Goal: Participate in discussion: Engage in conversation with other users on a specific topic

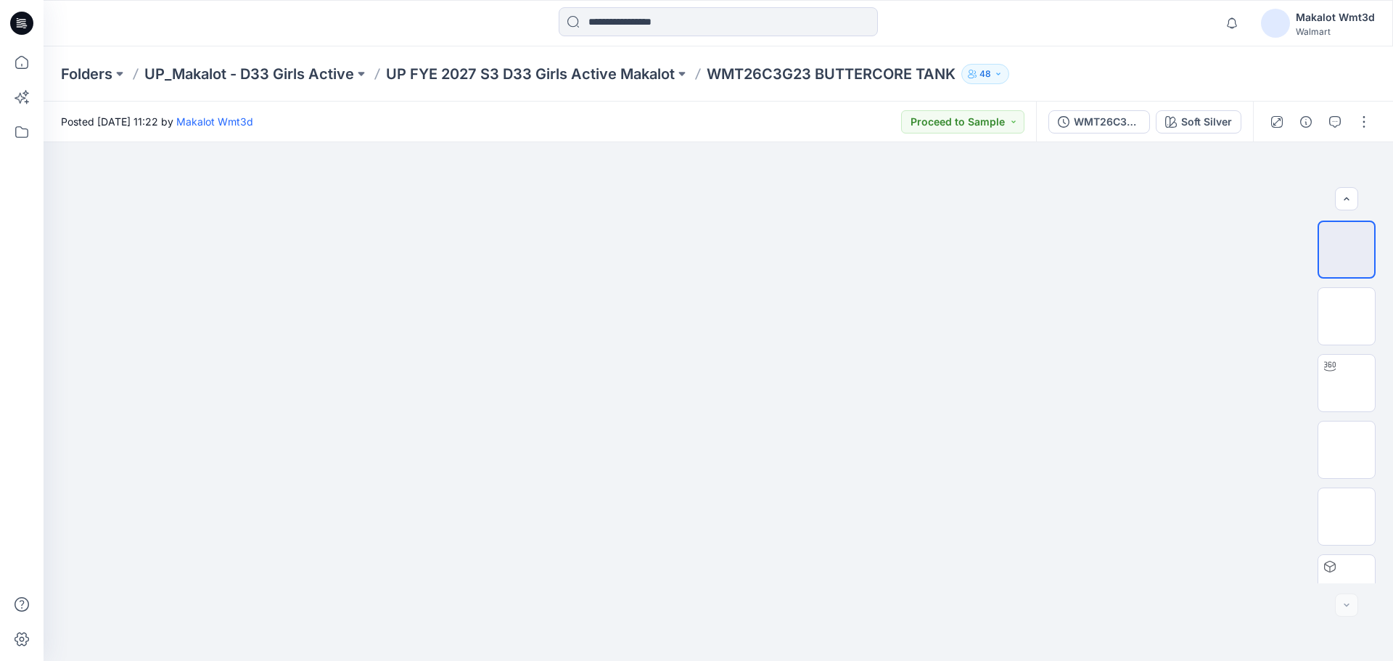
scroll to position [96, 0]
click at [1346, 287] on img at bounding box center [1346, 287] width 0 height 0
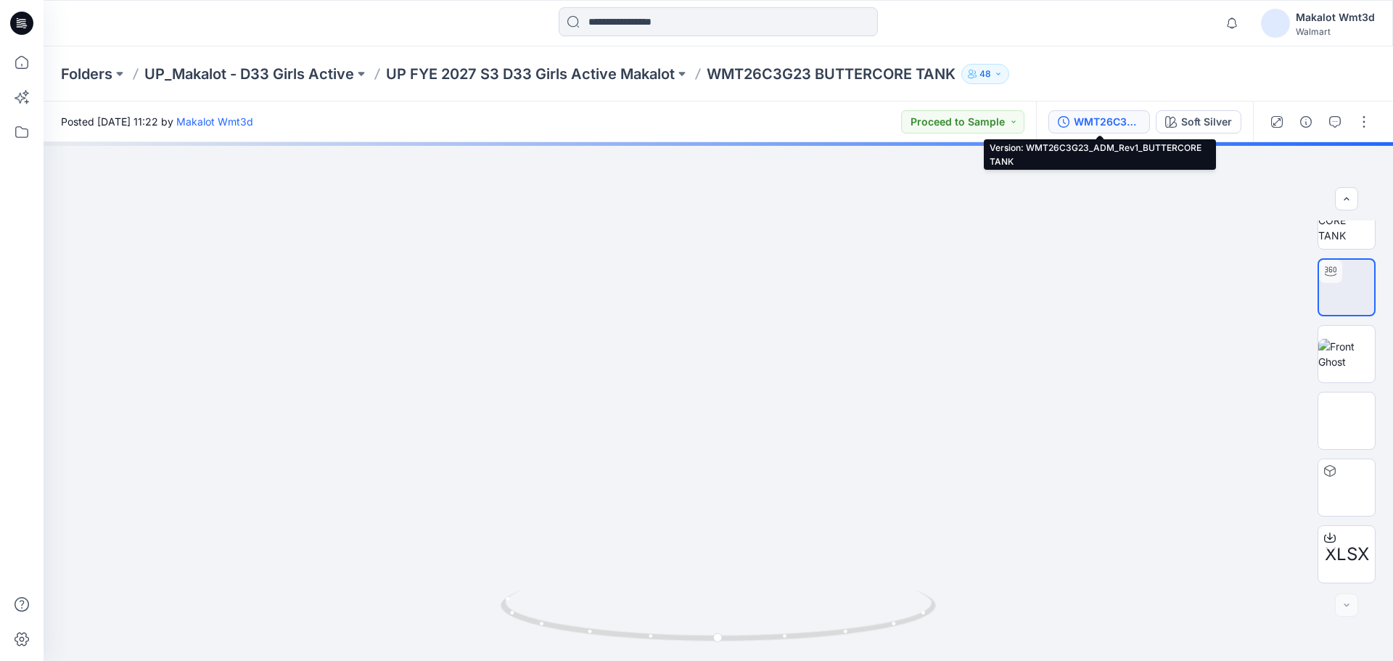
click at [1113, 123] on div "WMT26C3G23_ADM_Rev1_BUTTERCORE TANK" at bounding box center [1107, 122] width 67 height 16
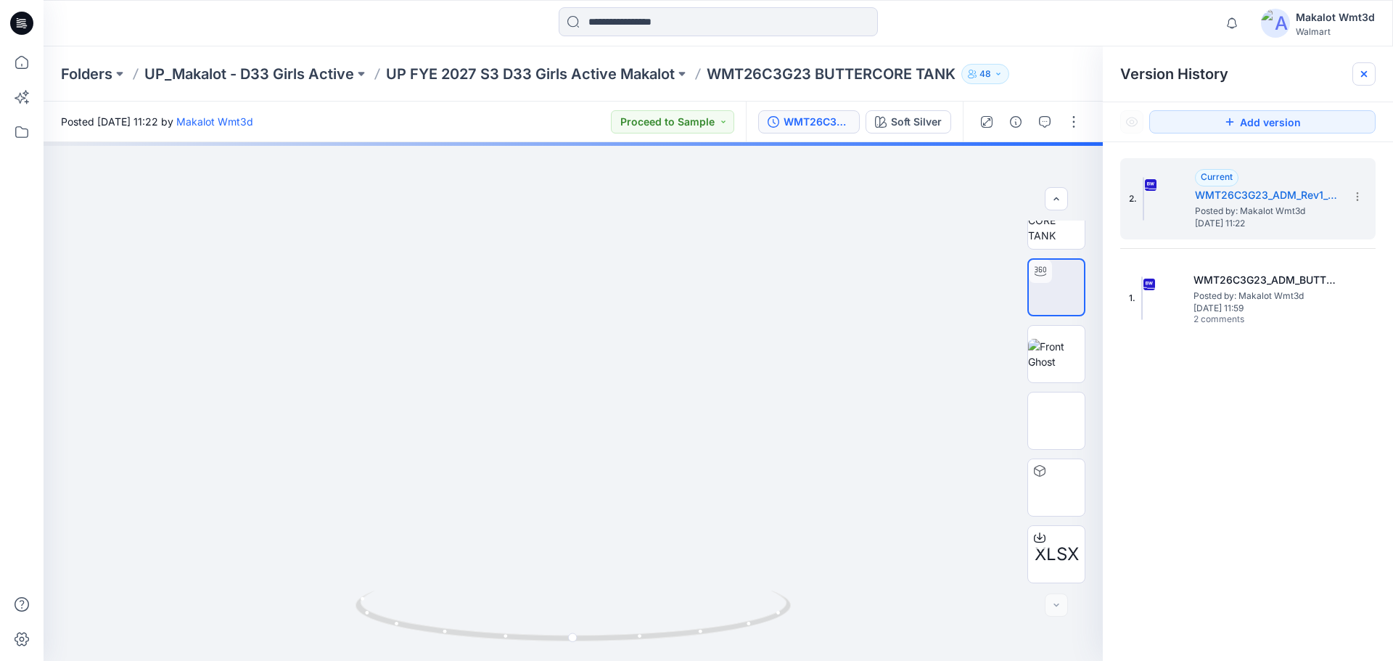
click at [1365, 73] on icon at bounding box center [1364, 74] width 6 height 6
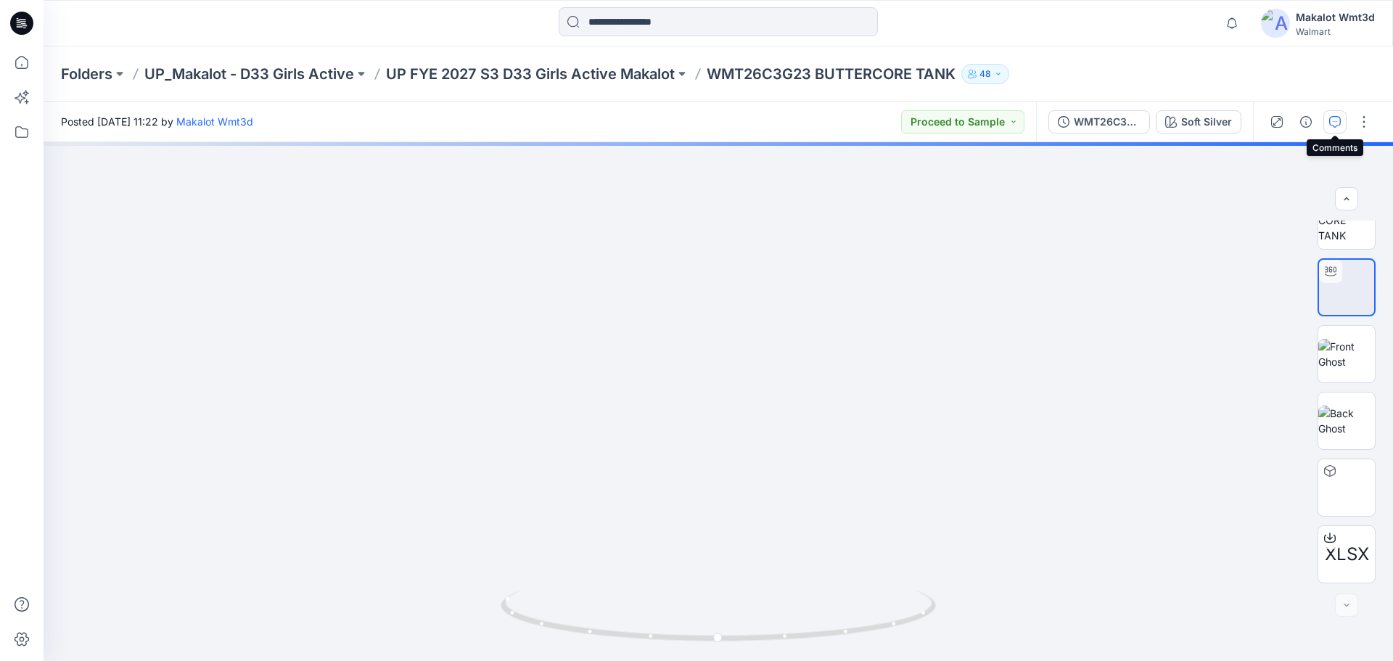
click at [1336, 118] on icon "button" at bounding box center [1335, 122] width 12 height 12
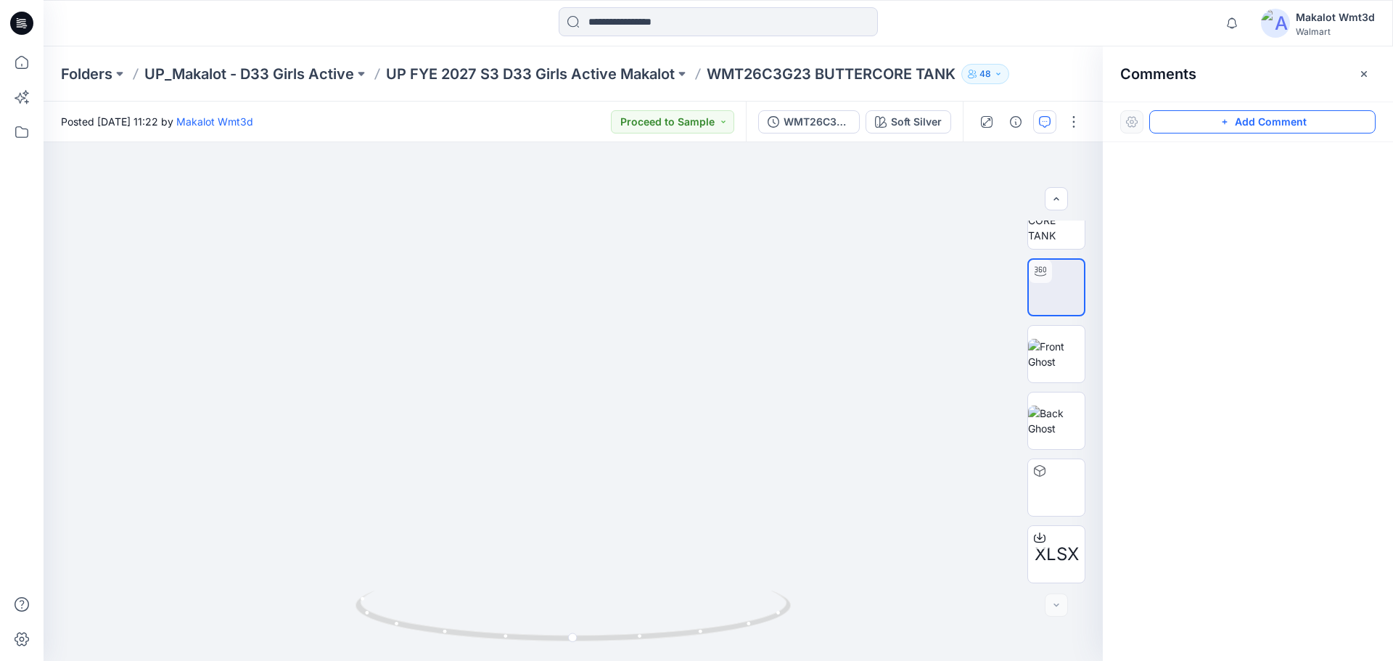
click at [1251, 120] on button "Add Comment" at bounding box center [1262, 121] width 226 height 23
click at [611, 428] on div "1" at bounding box center [573, 401] width 1059 height 519
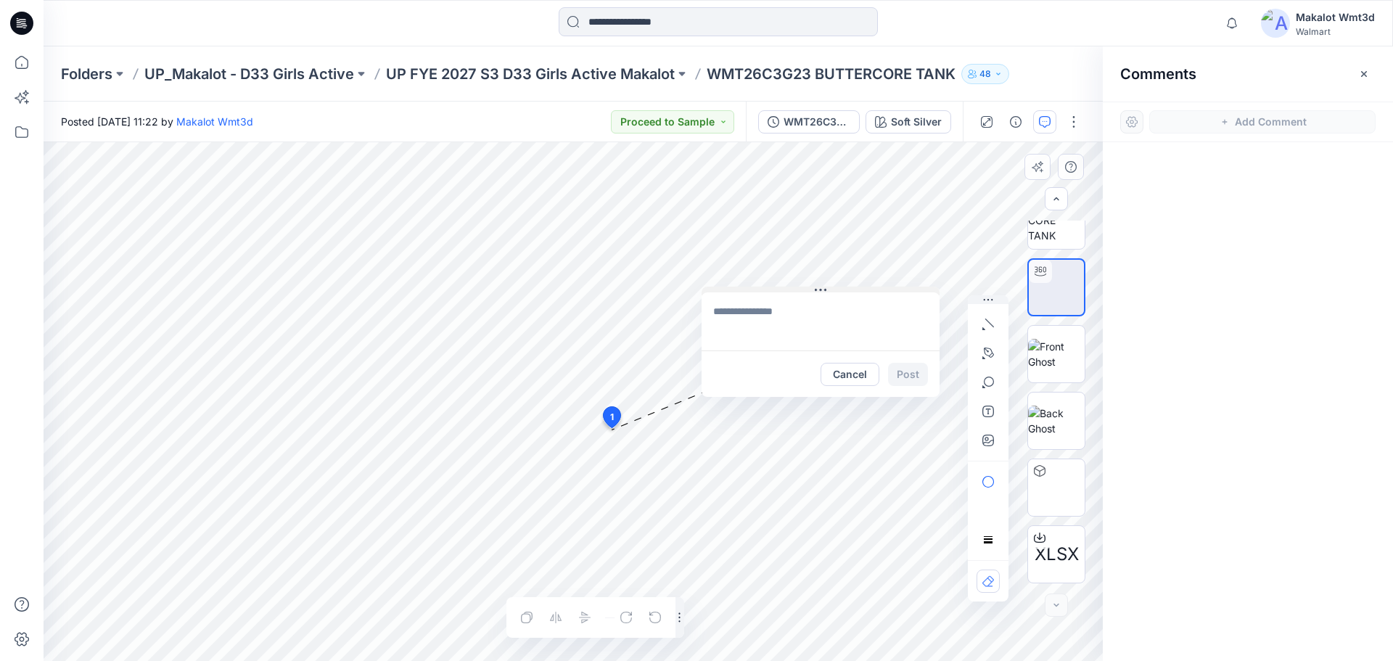
drag, startPoint x: 708, startPoint y: 437, endPoint x: 820, endPoint y: 289, distance: 186.4
click at [820, 289] on icon at bounding box center [821, 290] width 12 height 2
click at [788, 312] on textarea at bounding box center [820, 321] width 238 height 58
paste textarea "**********"
type textarea "**********"
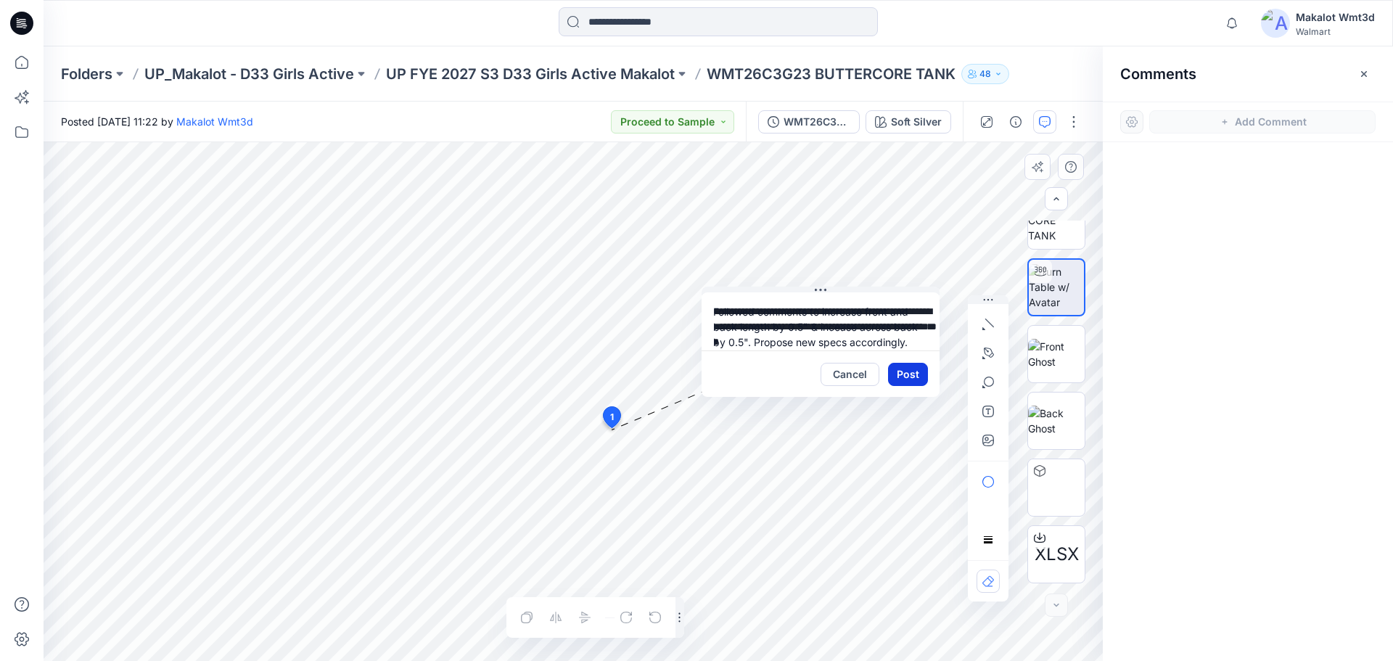
scroll to position [26, 0]
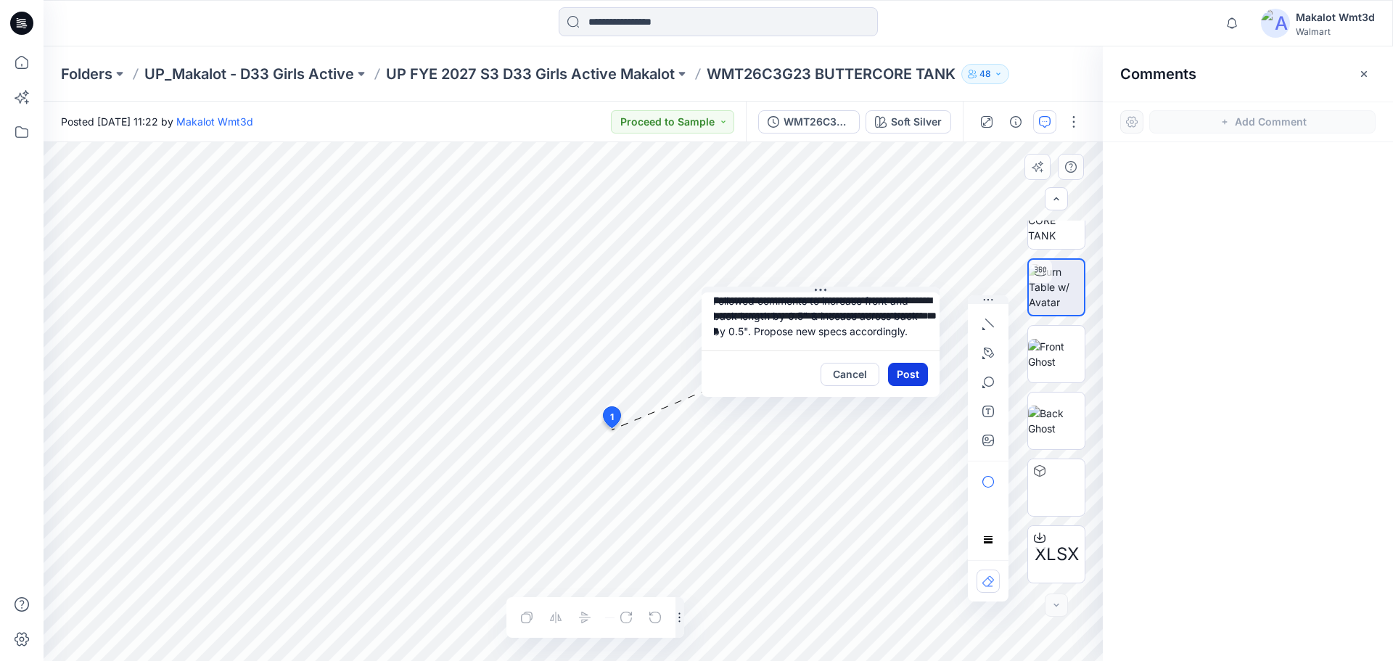
click at [909, 374] on button "Post" at bounding box center [908, 374] width 40 height 23
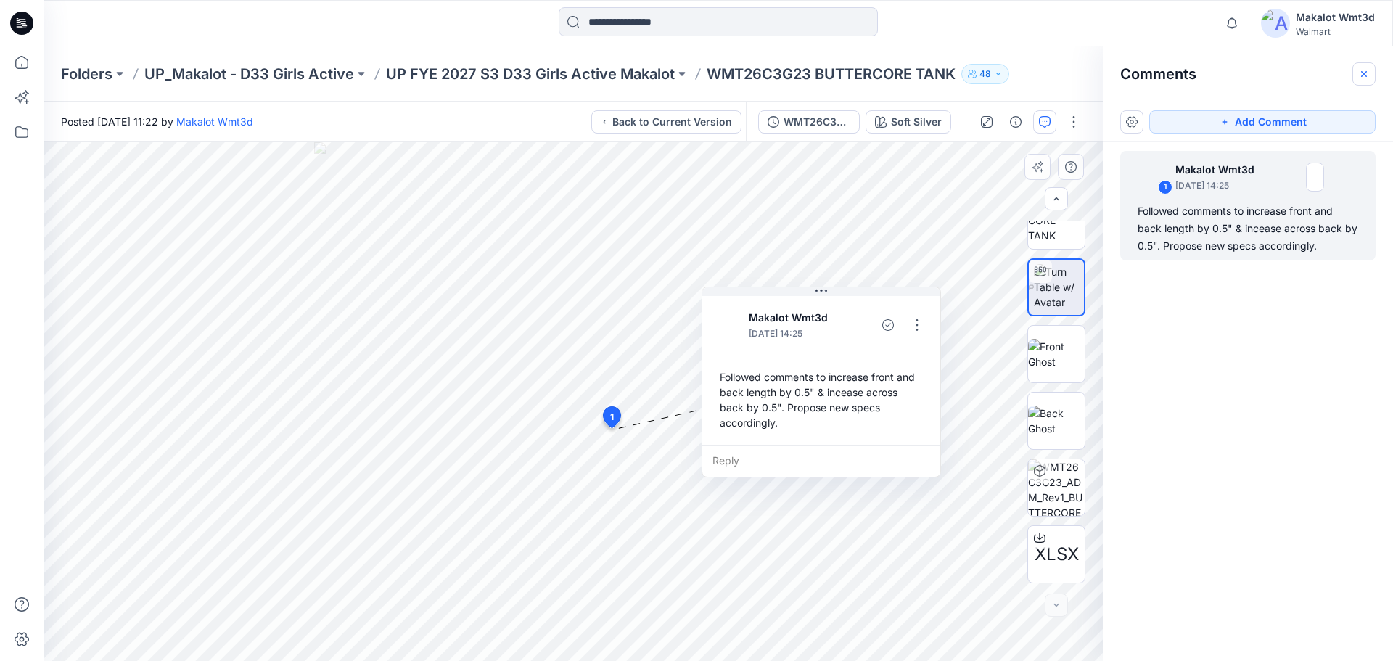
click at [1359, 67] on button "button" at bounding box center [1363, 73] width 23 height 23
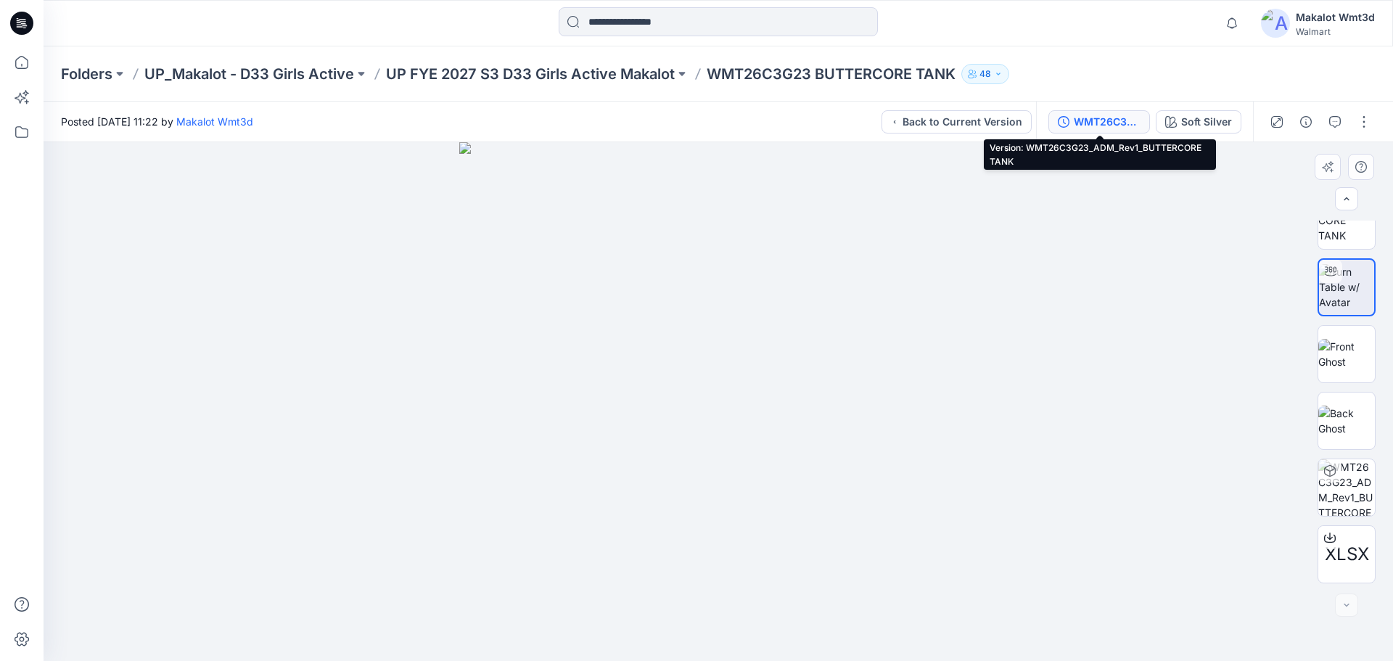
click at [1103, 117] on div "WMT26C3G23_ADM_Rev1_BUTTERCORE TANK" at bounding box center [1107, 122] width 67 height 16
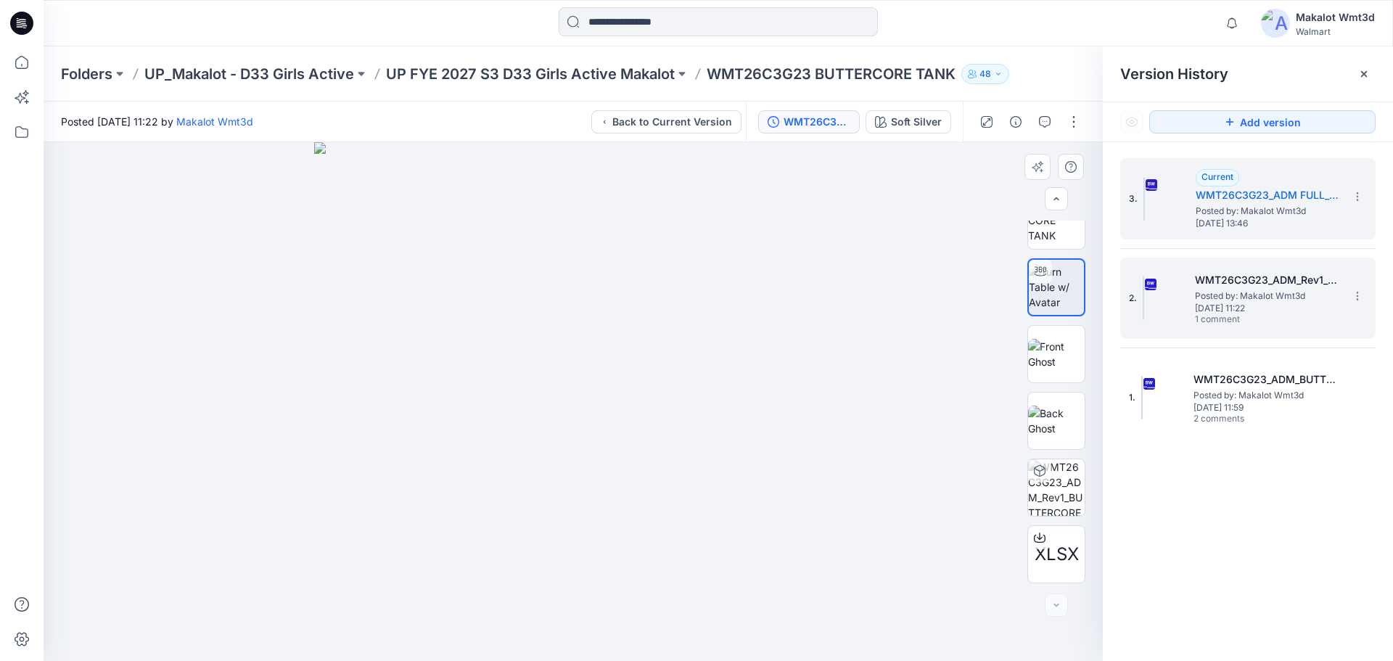
click at [1259, 290] on span "Posted by: Makalot Wmt3d" at bounding box center [1267, 296] width 145 height 15
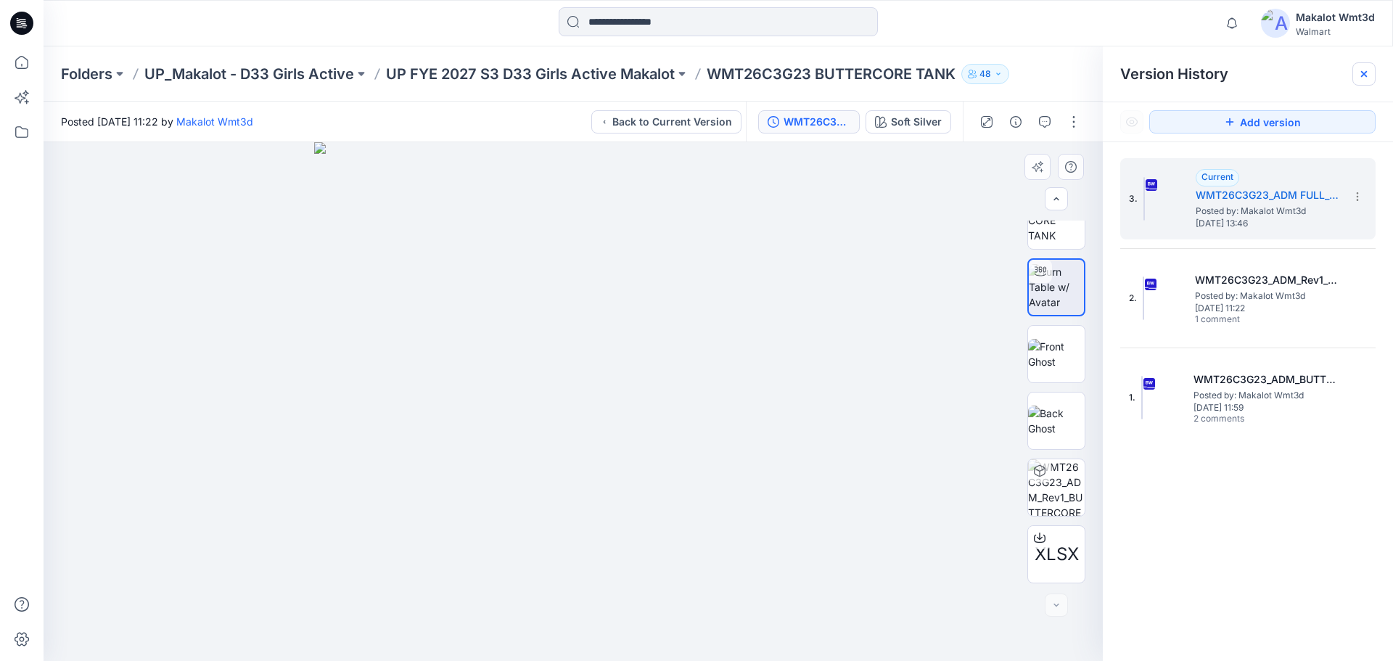
click at [1364, 67] on div at bounding box center [1363, 73] width 23 height 23
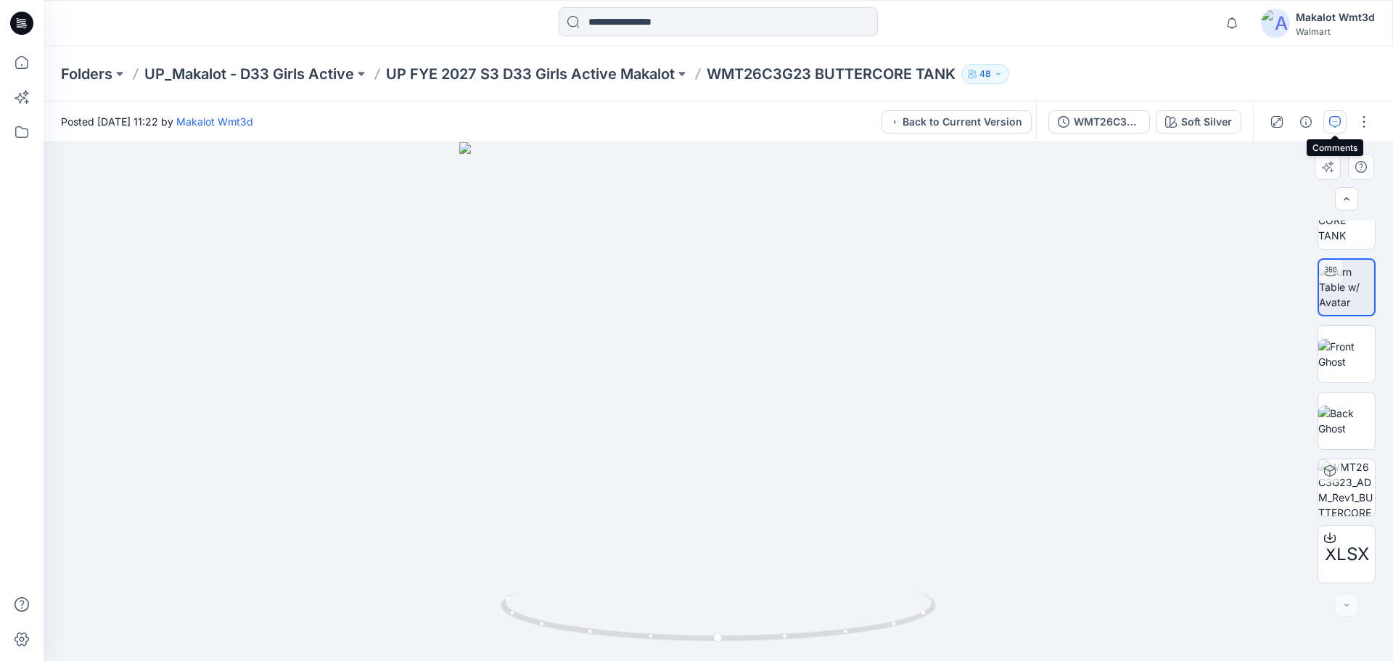
click at [1335, 123] on icon "button" at bounding box center [1335, 122] width 12 height 12
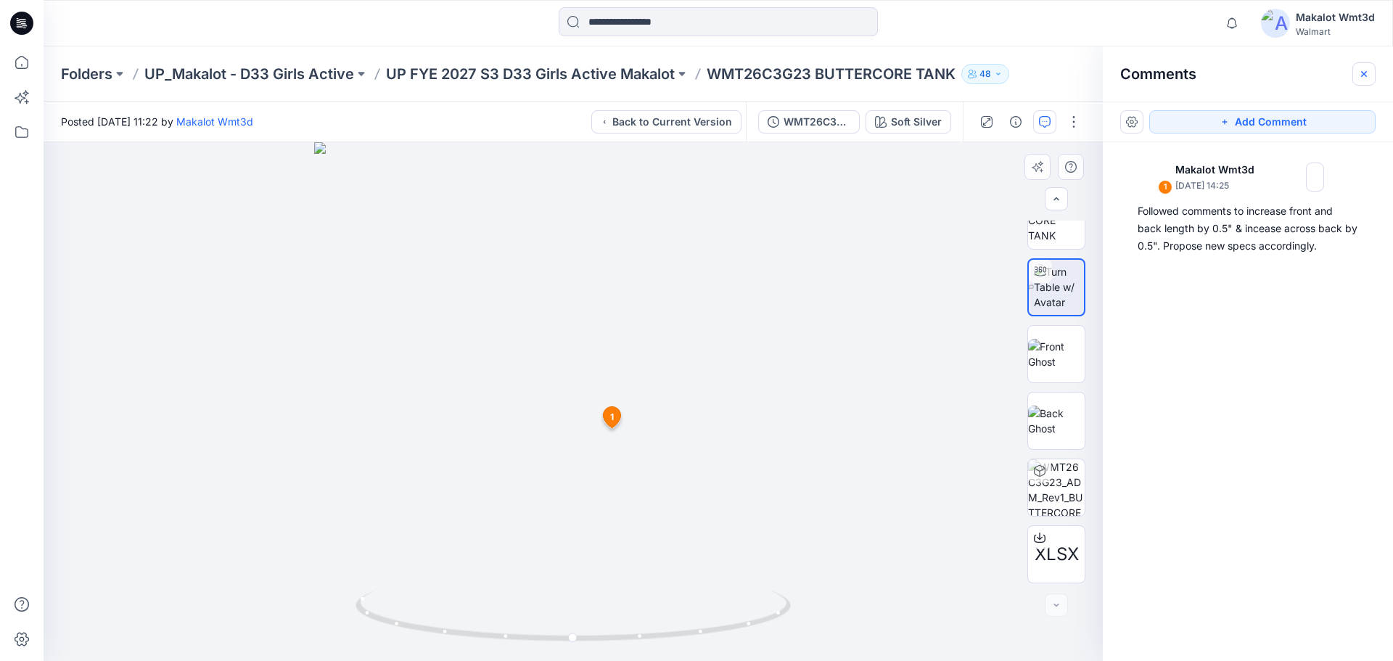
click at [1362, 77] on icon "button" at bounding box center [1364, 74] width 12 height 12
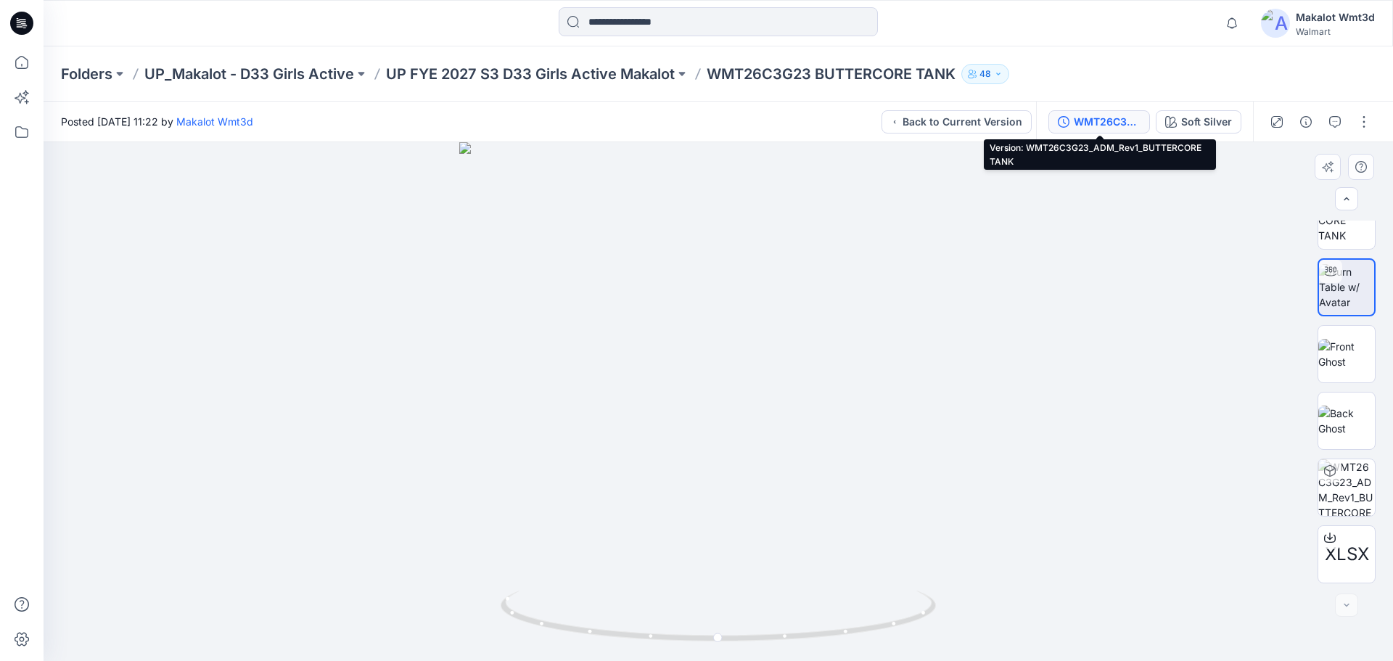
click at [1125, 125] on div "WMT26C3G23_ADM_Rev1_BUTTERCORE TANK" at bounding box center [1107, 122] width 67 height 16
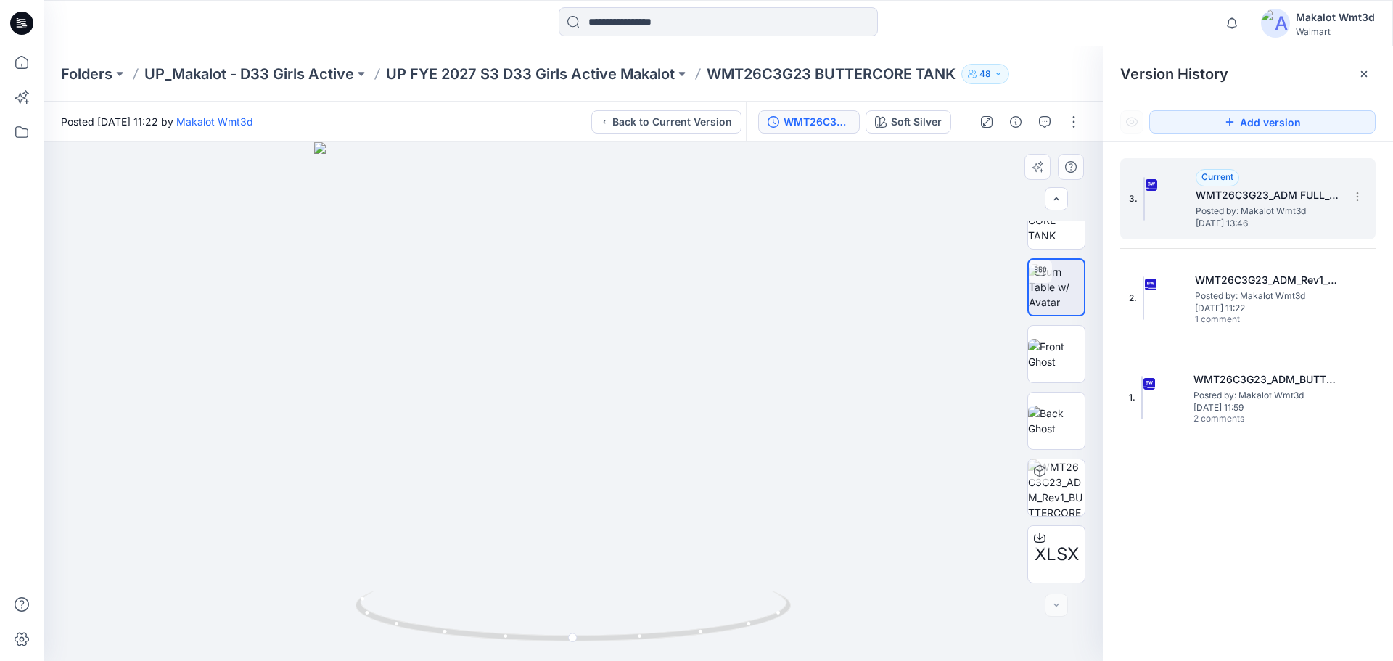
click at [1193, 209] on div "3. Current WMT26C3G23_ADM FULL_BUTTERCORE TANK Posted by: Makalot Wmt3d [DATE] …" at bounding box center [1238, 199] width 218 height 70
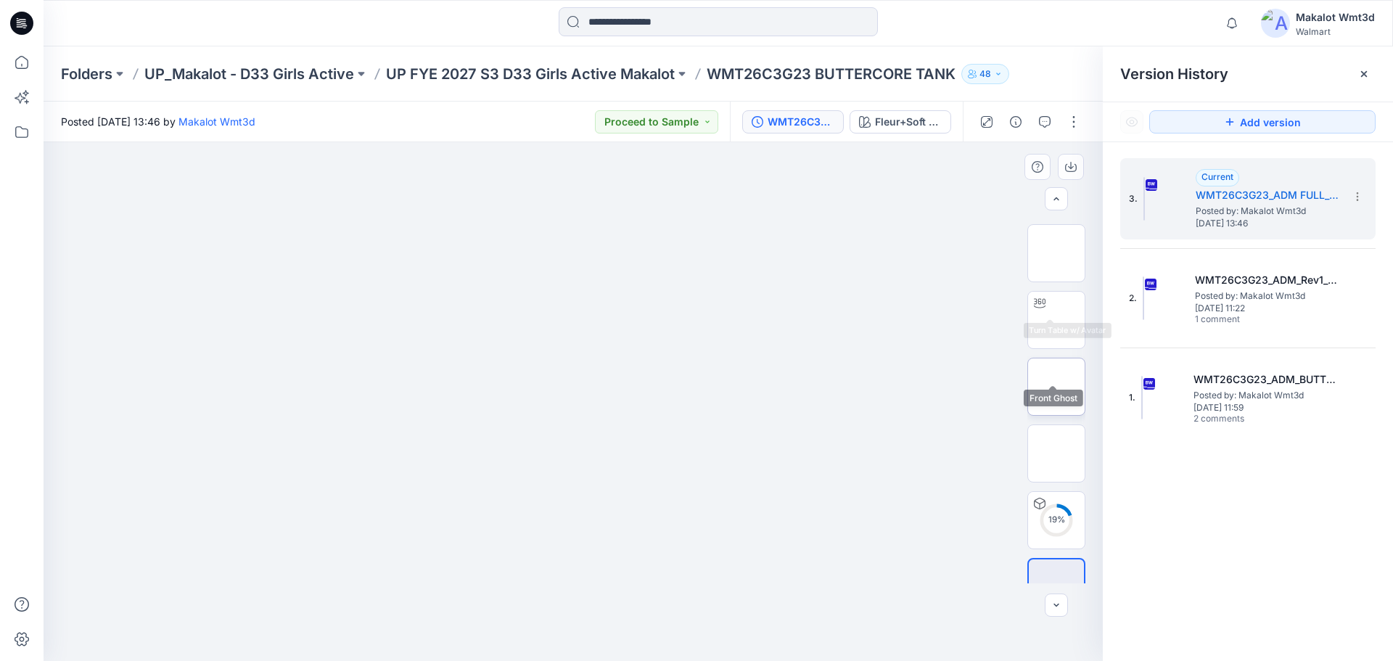
scroll to position [96, 0]
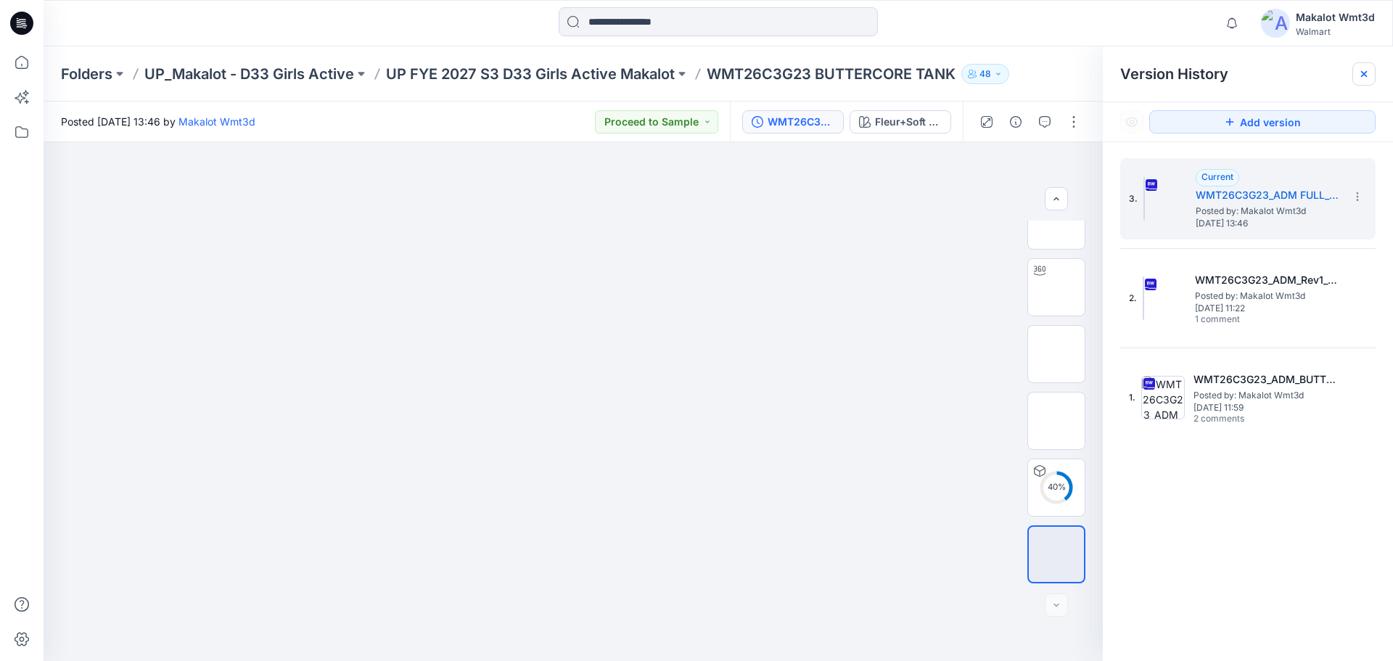
click at [1365, 74] on icon at bounding box center [1364, 74] width 12 height 12
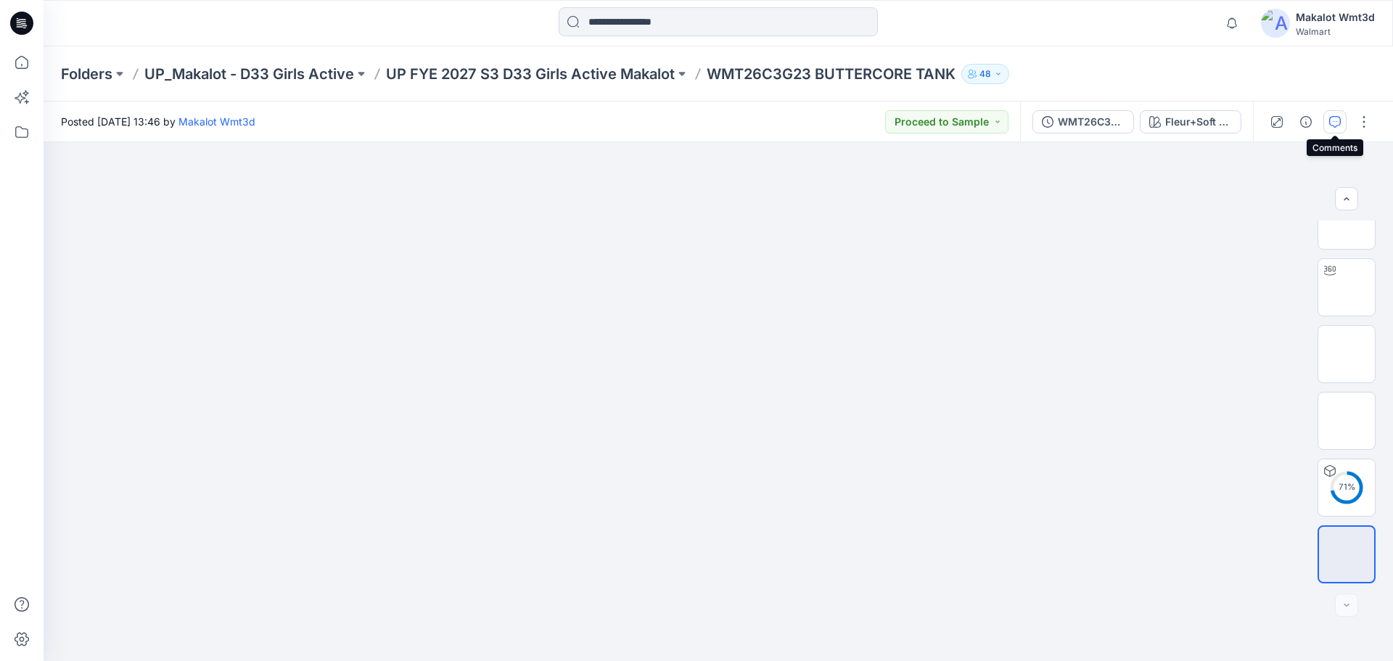
click at [1332, 116] on icon "button" at bounding box center [1335, 122] width 12 height 12
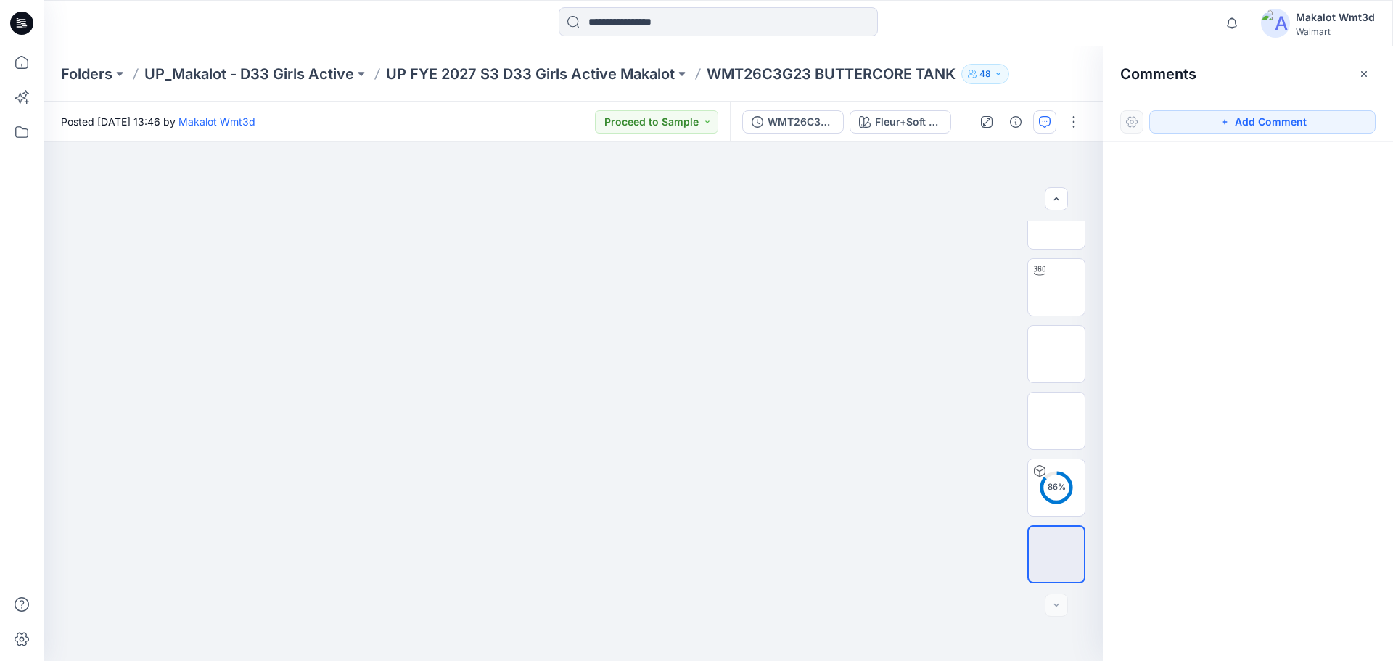
click at [1364, 70] on icon "button" at bounding box center [1364, 74] width 12 height 12
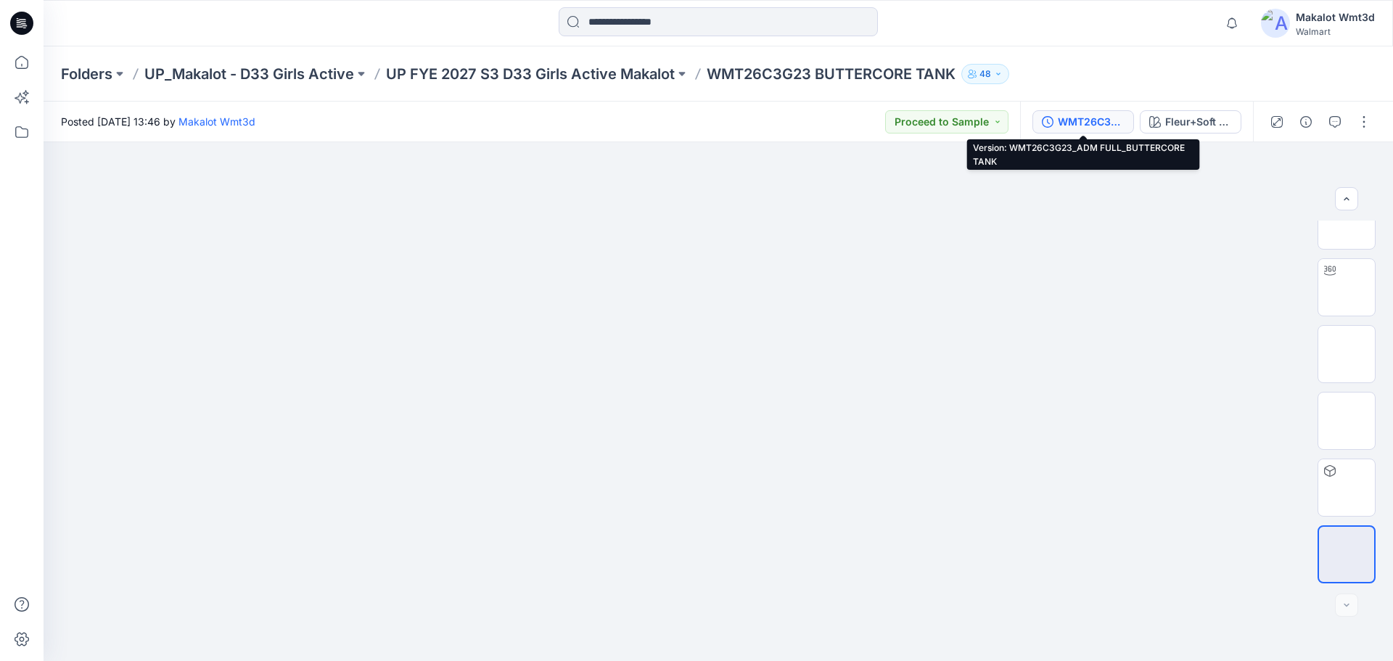
click at [1104, 116] on div "WMT26C3G23_ADM FULL_BUTTERCORE TANK" at bounding box center [1091, 122] width 67 height 16
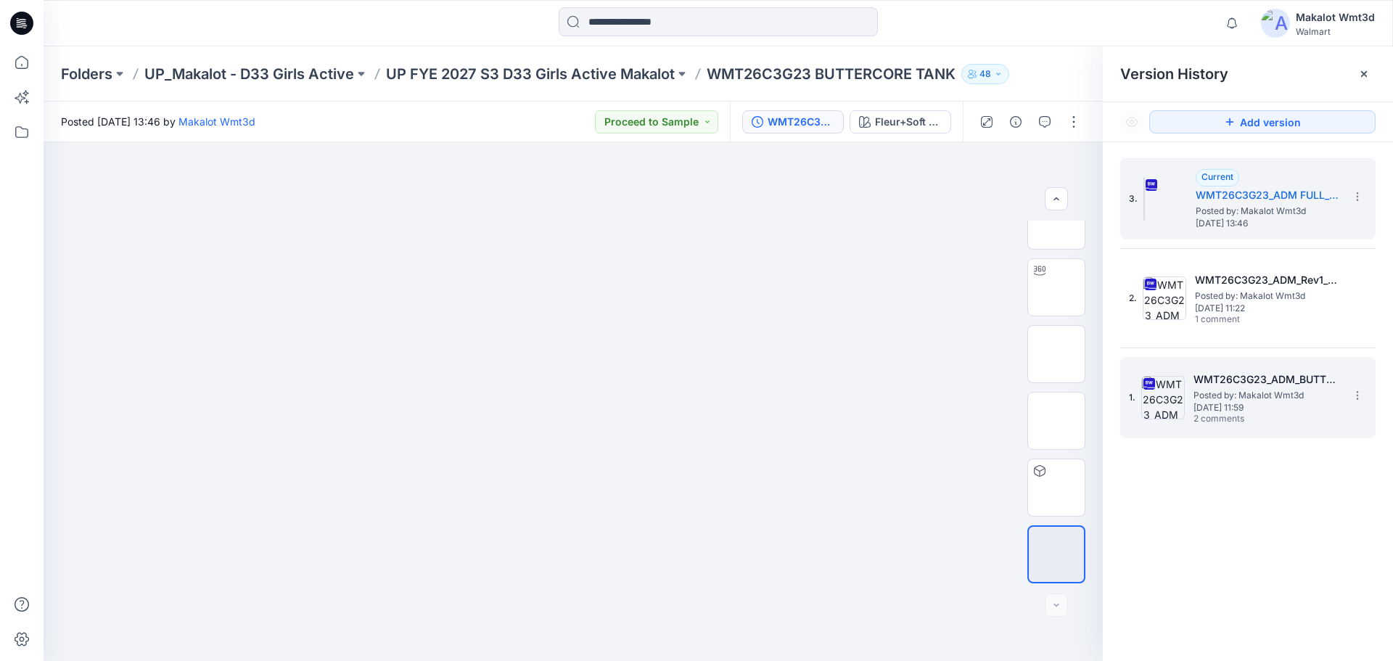
click at [1249, 378] on h5 "WMT26C3G23_ADM_BUTTERCORE TANK" at bounding box center [1265, 379] width 145 height 17
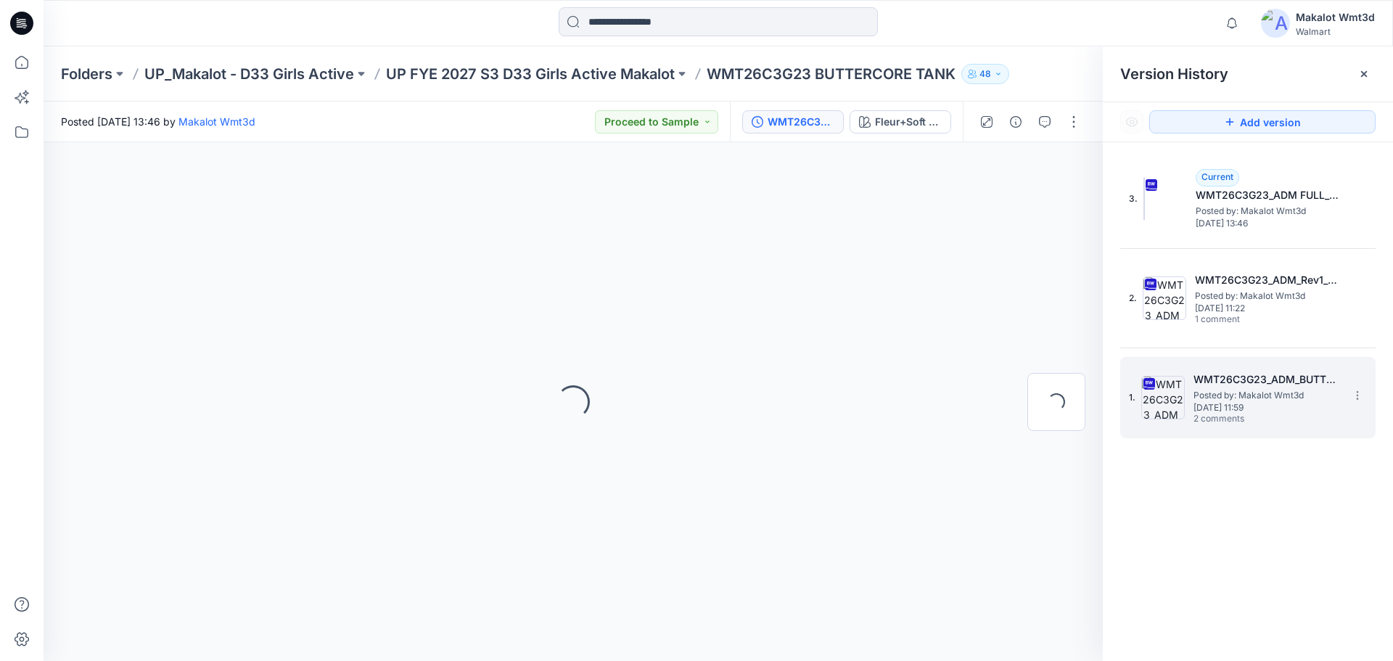
scroll to position [0, 0]
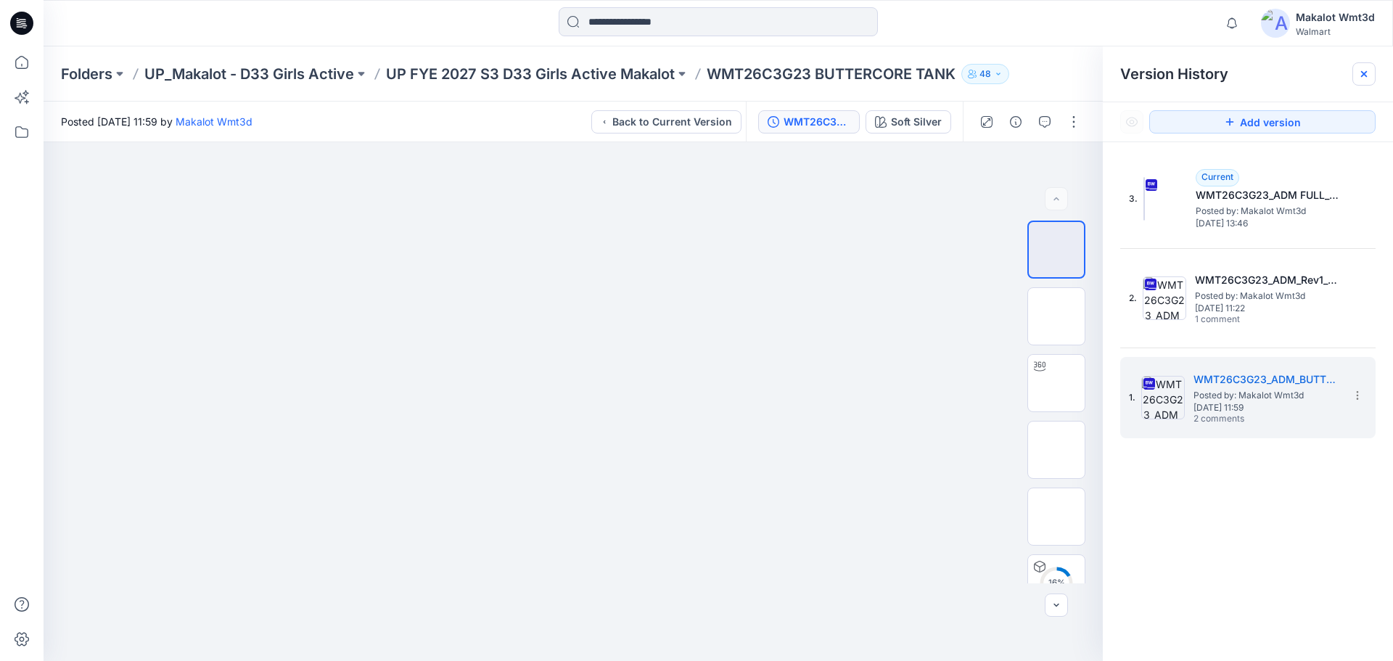
click at [1363, 70] on icon at bounding box center [1364, 74] width 12 height 12
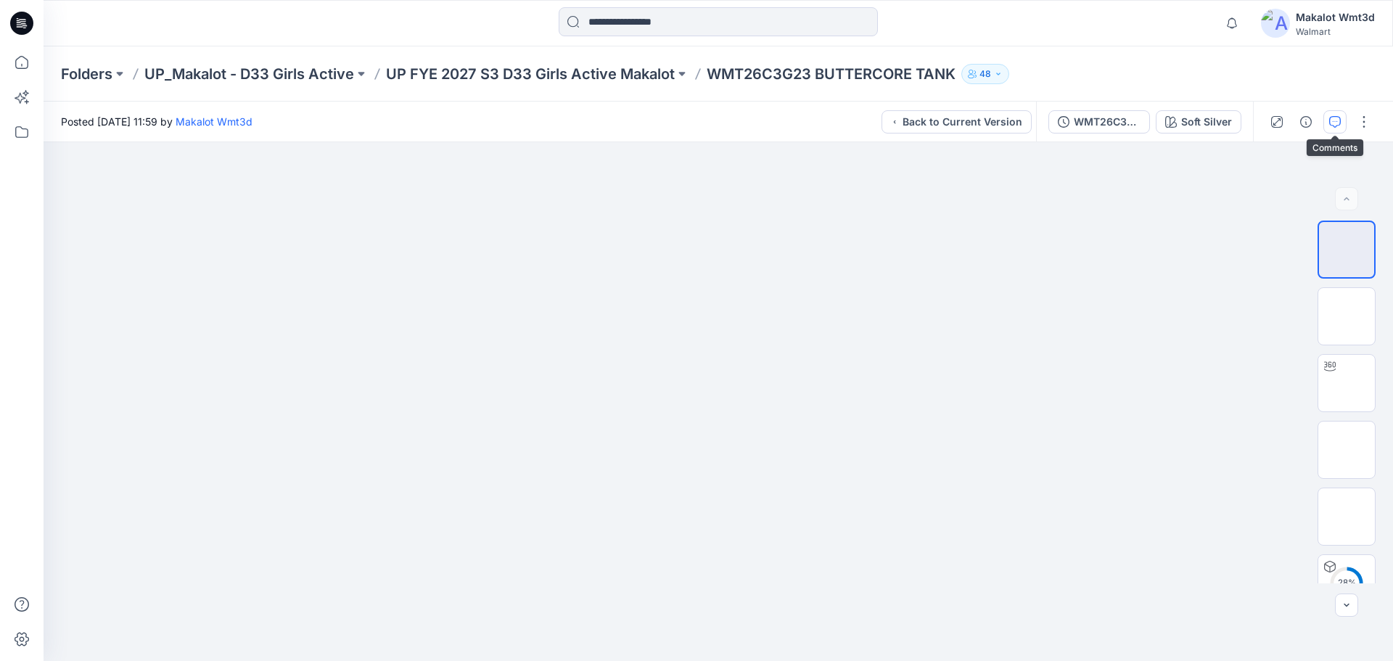
click at [1338, 122] on icon "button" at bounding box center [1335, 122] width 12 height 12
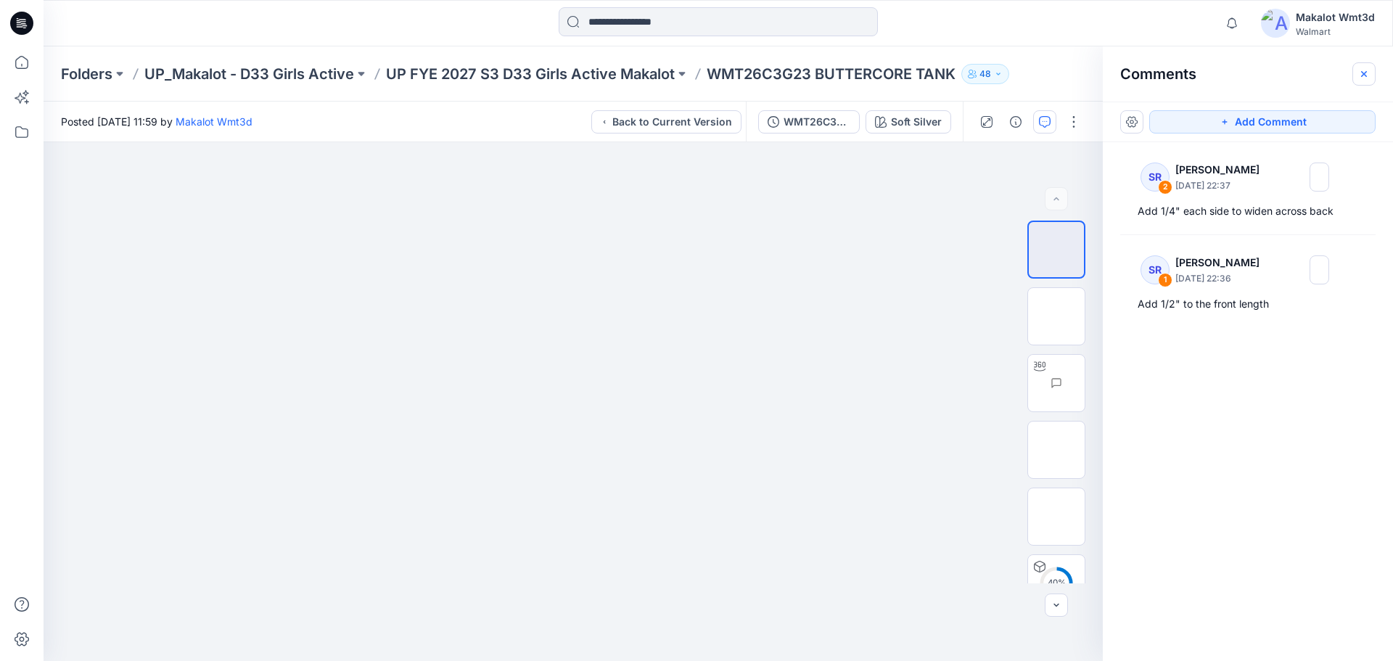
click at [1367, 69] on icon "button" at bounding box center [1364, 74] width 12 height 12
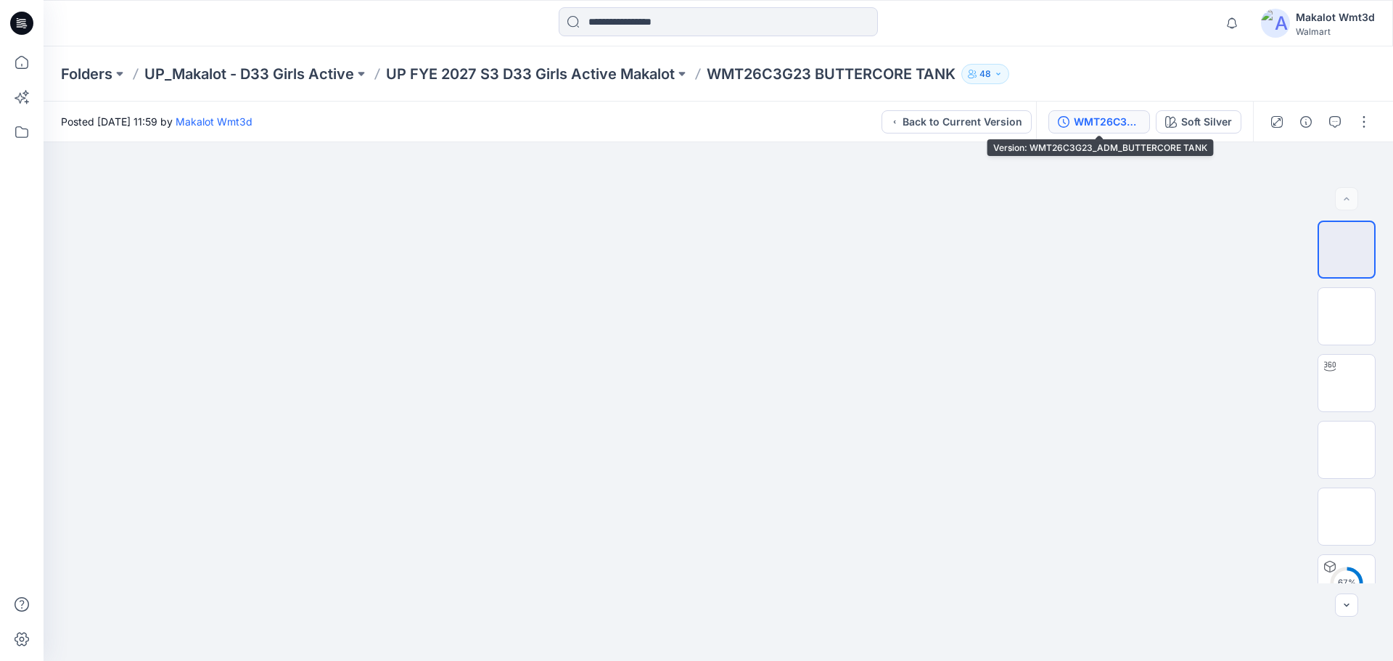
click at [1112, 115] on div "WMT26C3G23_ADM_BUTTERCORE TANK" at bounding box center [1107, 122] width 67 height 16
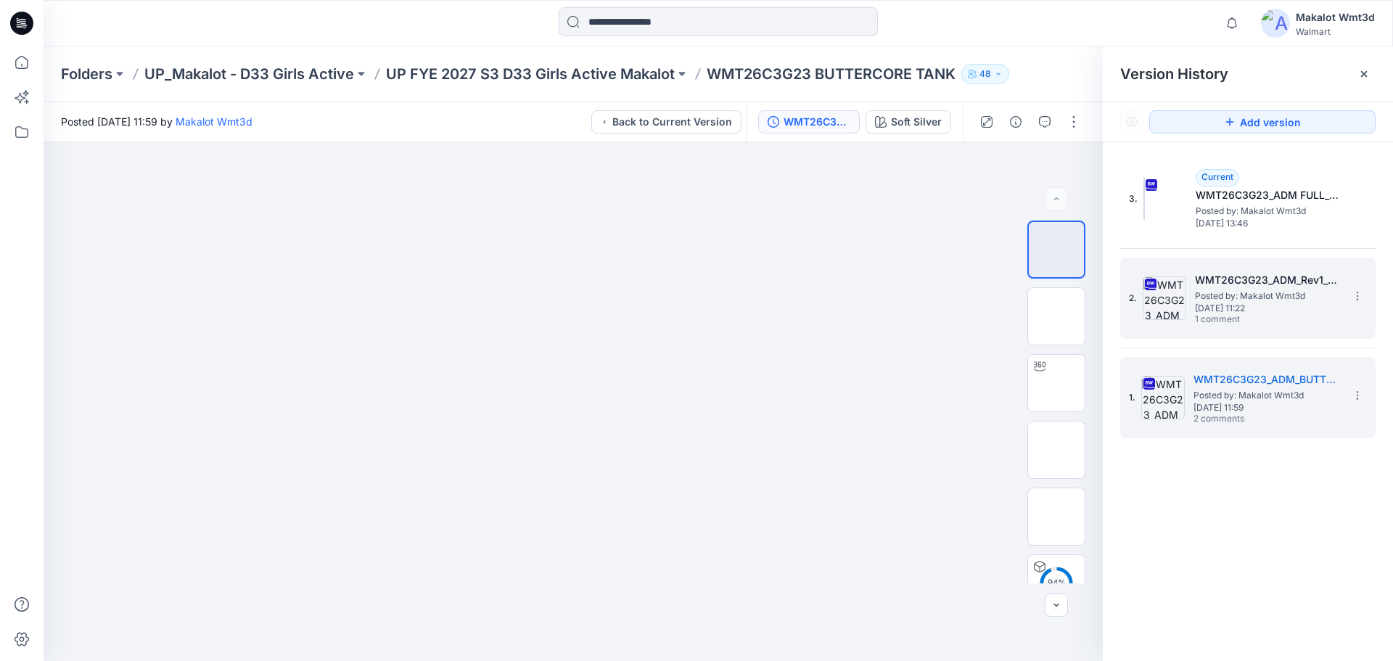
click at [1219, 300] on span "Posted by: Makalot Wmt3d" at bounding box center [1267, 296] width 145 height 15
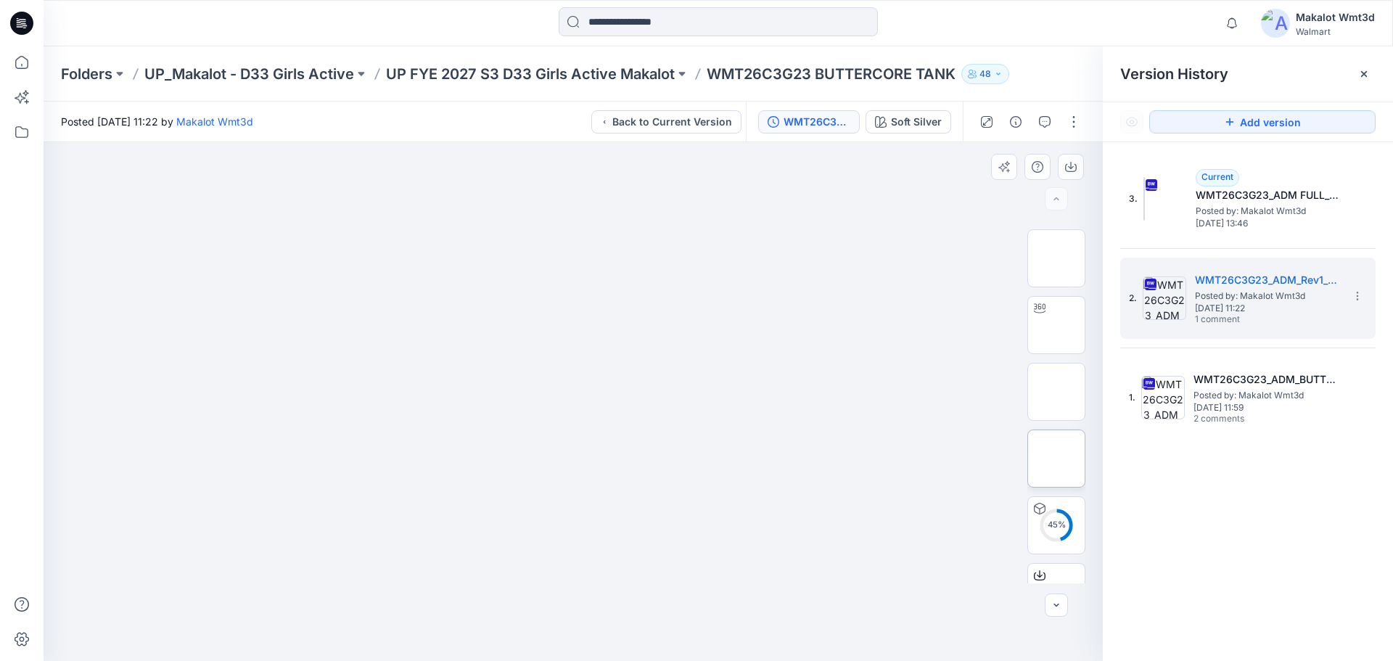
scroll to position [96, 0]
click at [1367, 75] on icon at bounding box center [1364, 74] width 12 height 12
